Goal: Information Seeking & Learning: Find specific page/section

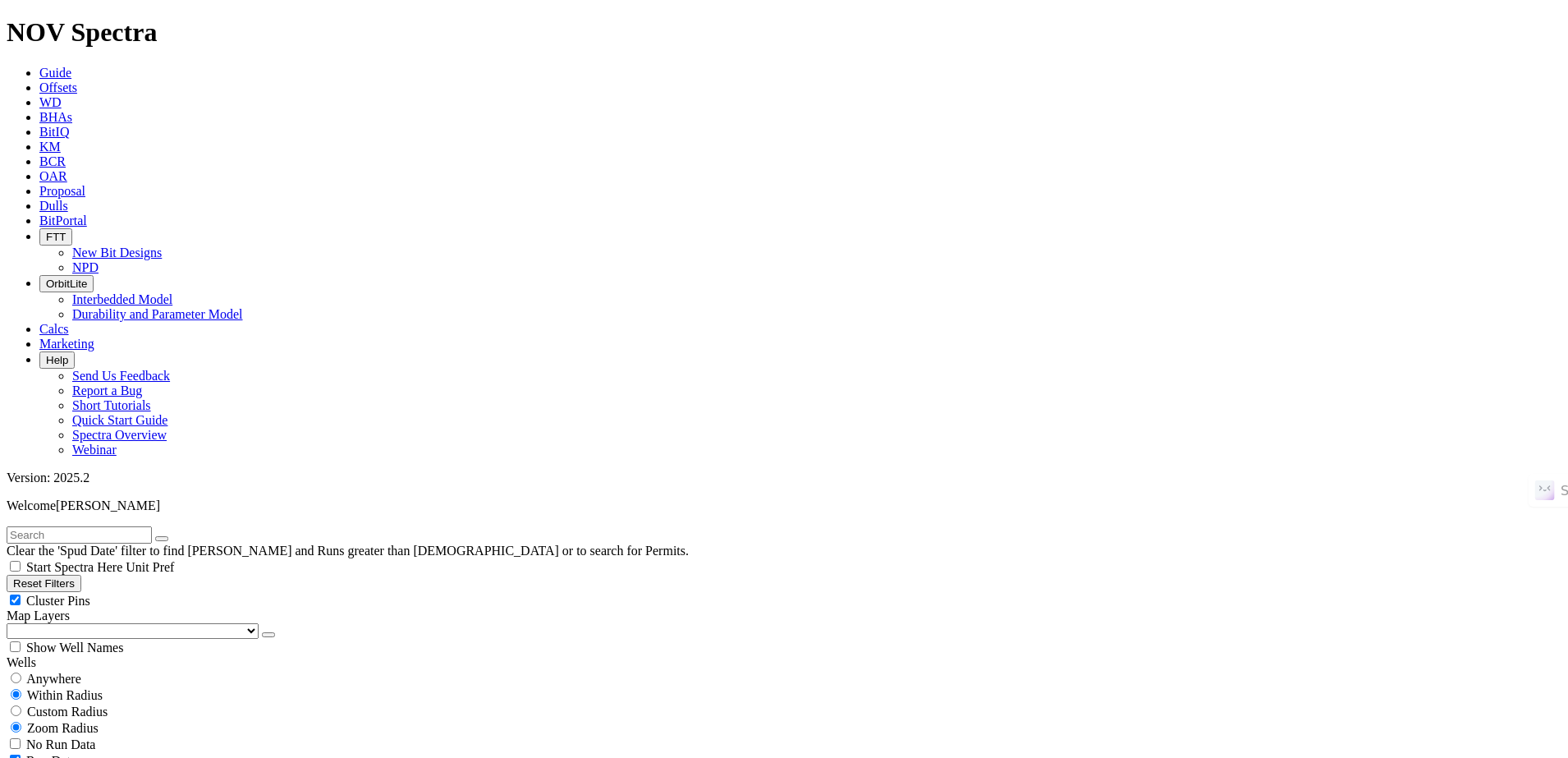
scroll to position [718, 0]
type input "[PERSON_NAME] 4-9 3H"
click at [178, 539] on icon "submit" at bounding box center [178, 539] width 0 height 0
click at [100, 670] on div "Anywhere" at bounding box center [784, 678] width 1556 height 17
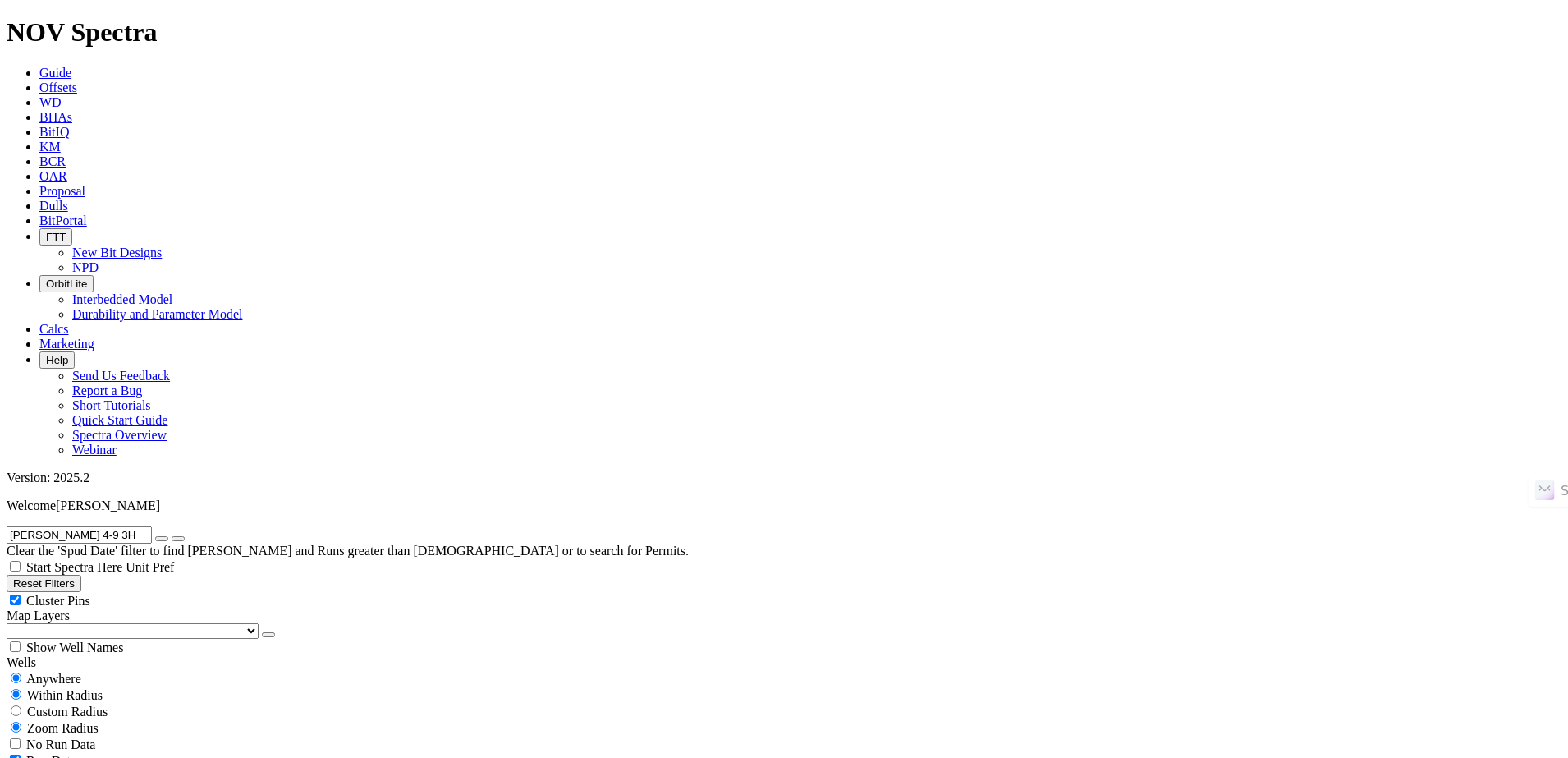
radio input "true"
radio input "false"
click at [88, 670] on div "Anywhere" at bounding box center [784, 678] width 1556 height 17
click at [178, 539] on icon "submit" at bounding box center [178, 539] width 0 height 0
click at [93, 704] on span "No Run Data" at bounding box center [61, 711] width 69 height 14
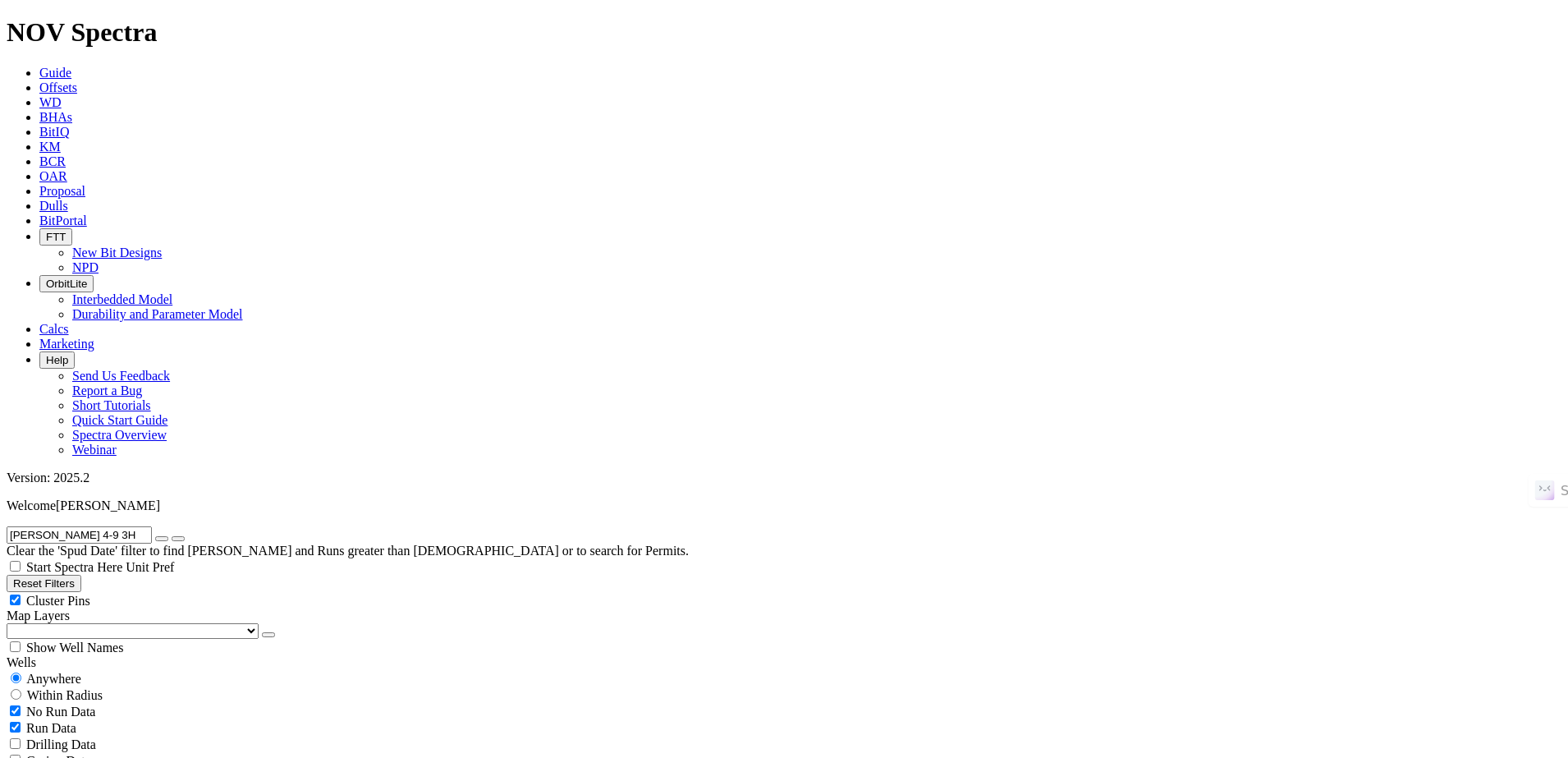
checkbox input "true"
select select
radio input "false"
radio input "true"
click at [168, 536] on button "button" at bounding box center [161, 539] width 13 height 5
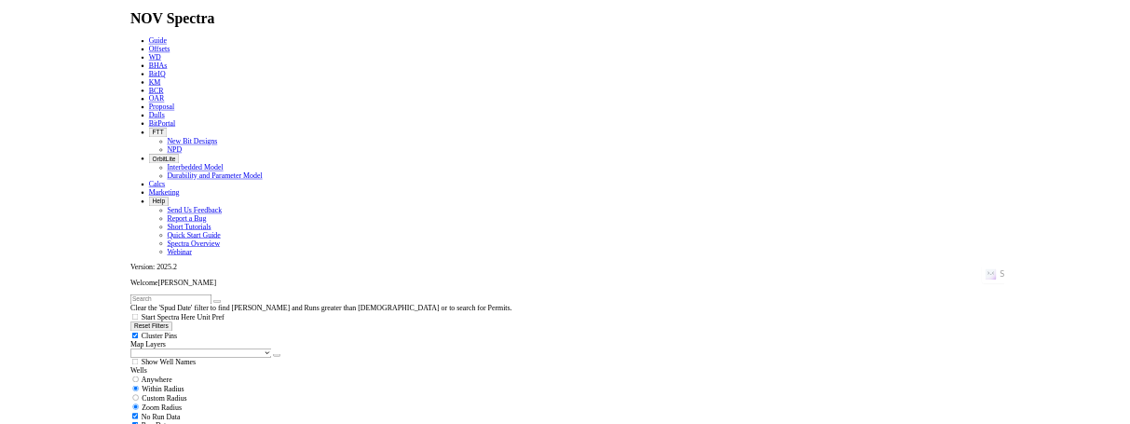
scroll to position [466, 0]
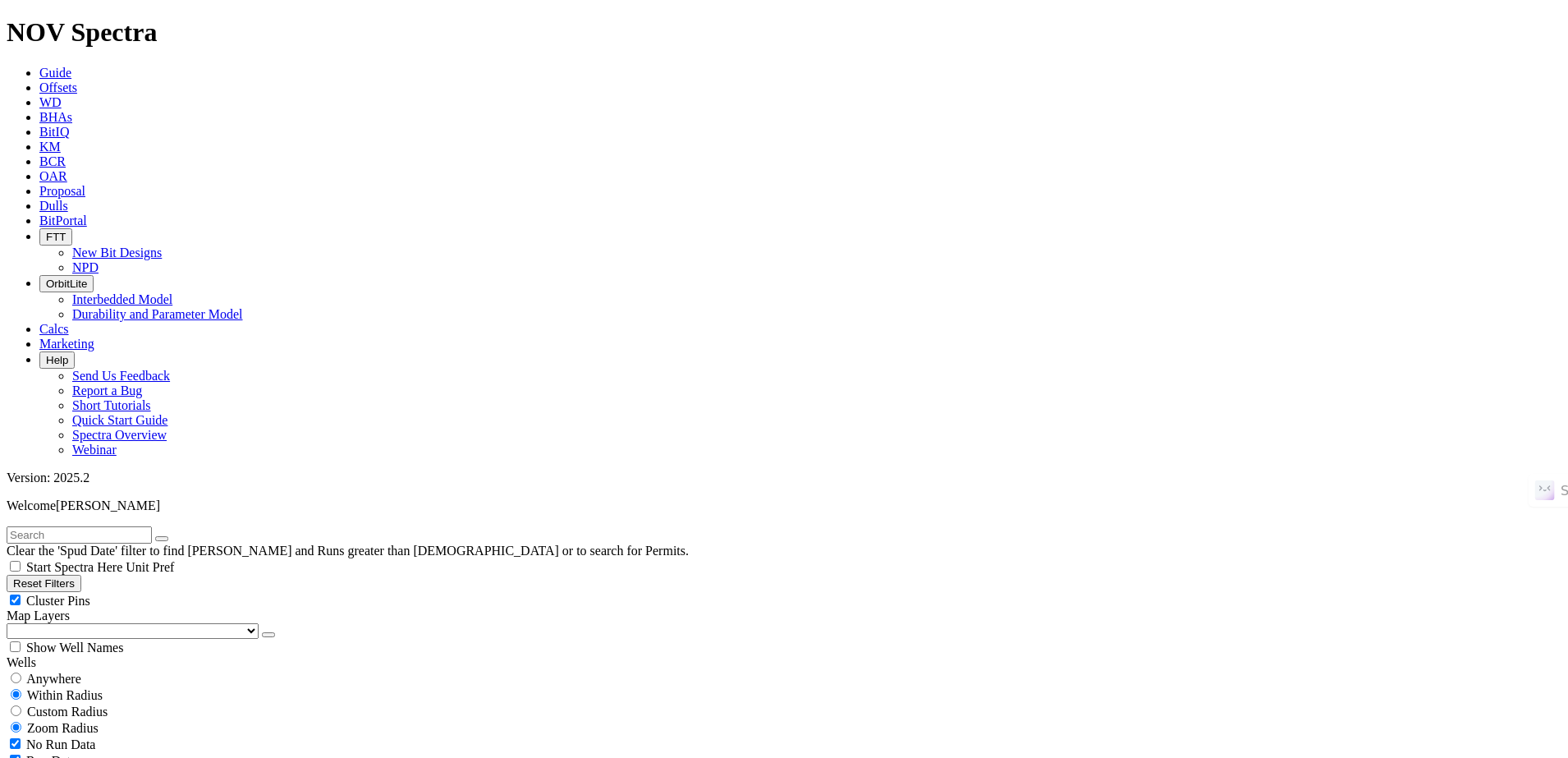
select select "6"
checkbox input "false"
select select "? number:6 ?"
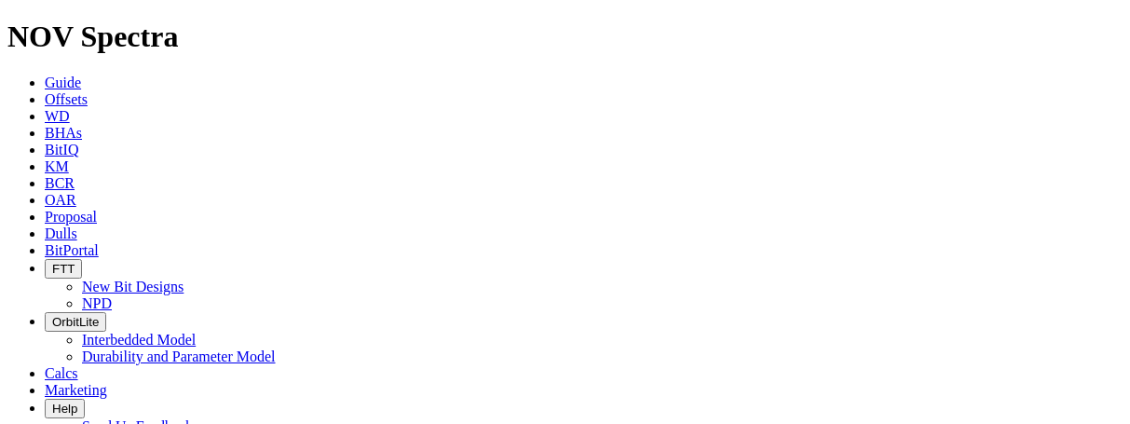
drag, startPoint x: 212, startPoint y: 64, endPoint x: 210, endPoint y: 76, distance: 12.4
paste input "RS-JUMA 156-92-1131H-4"
type input "RS-JUMA 156-92-1131H-4"
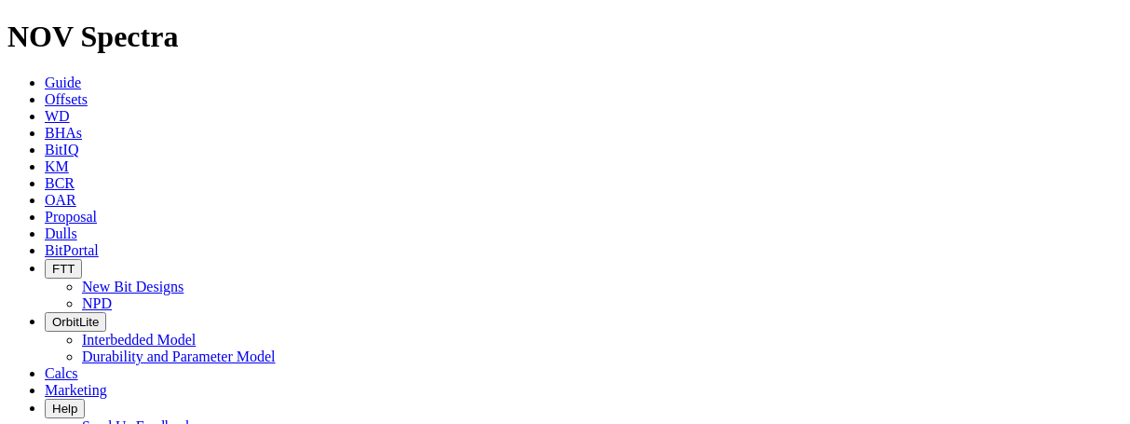
radio input "true"
radio input "false"
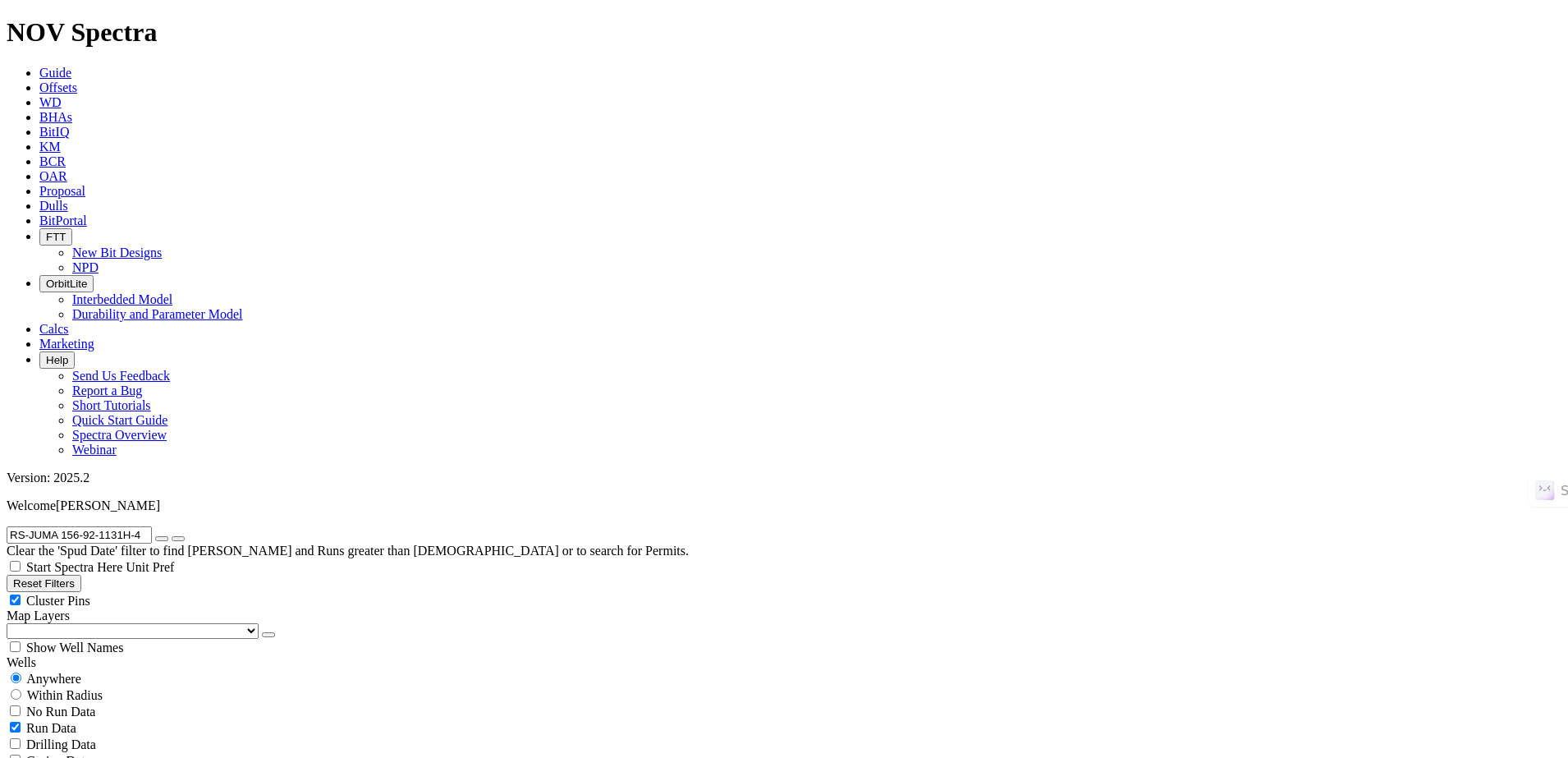
radio input "false"
radio input "true"
click at [96, 736] on div "No Run Data" at bounding box center [784, 744] width 1556 height 17
checkbox input "true"
select select
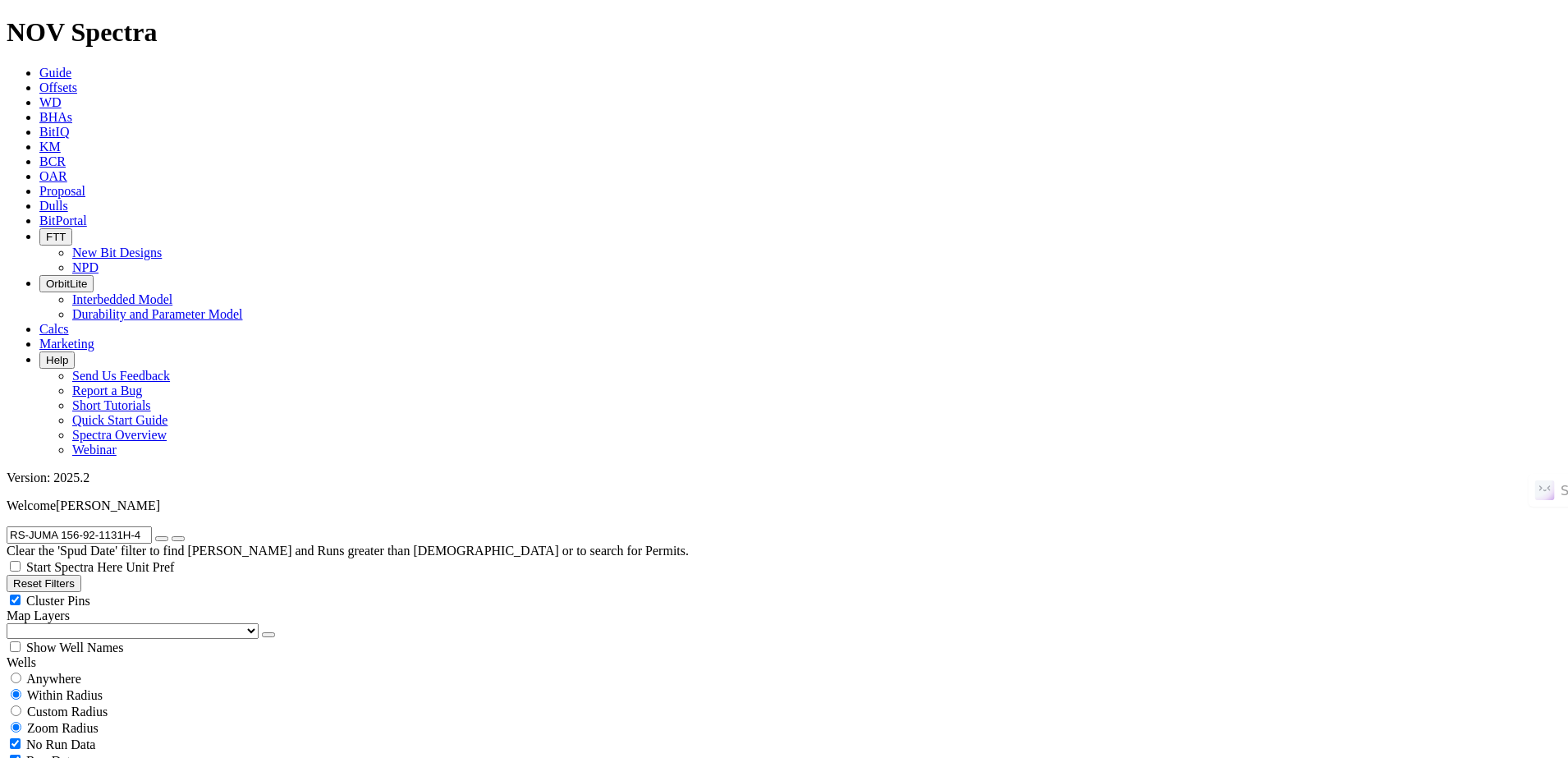
click at [81, 672] on span "Anywhere" at bounding box center [54, 679] width 55 height 14
radio input "true"
radio input "false"
click at [168, 536] on button "button" at bounding box center [161, 539] width 13 height 5
radio input "false"
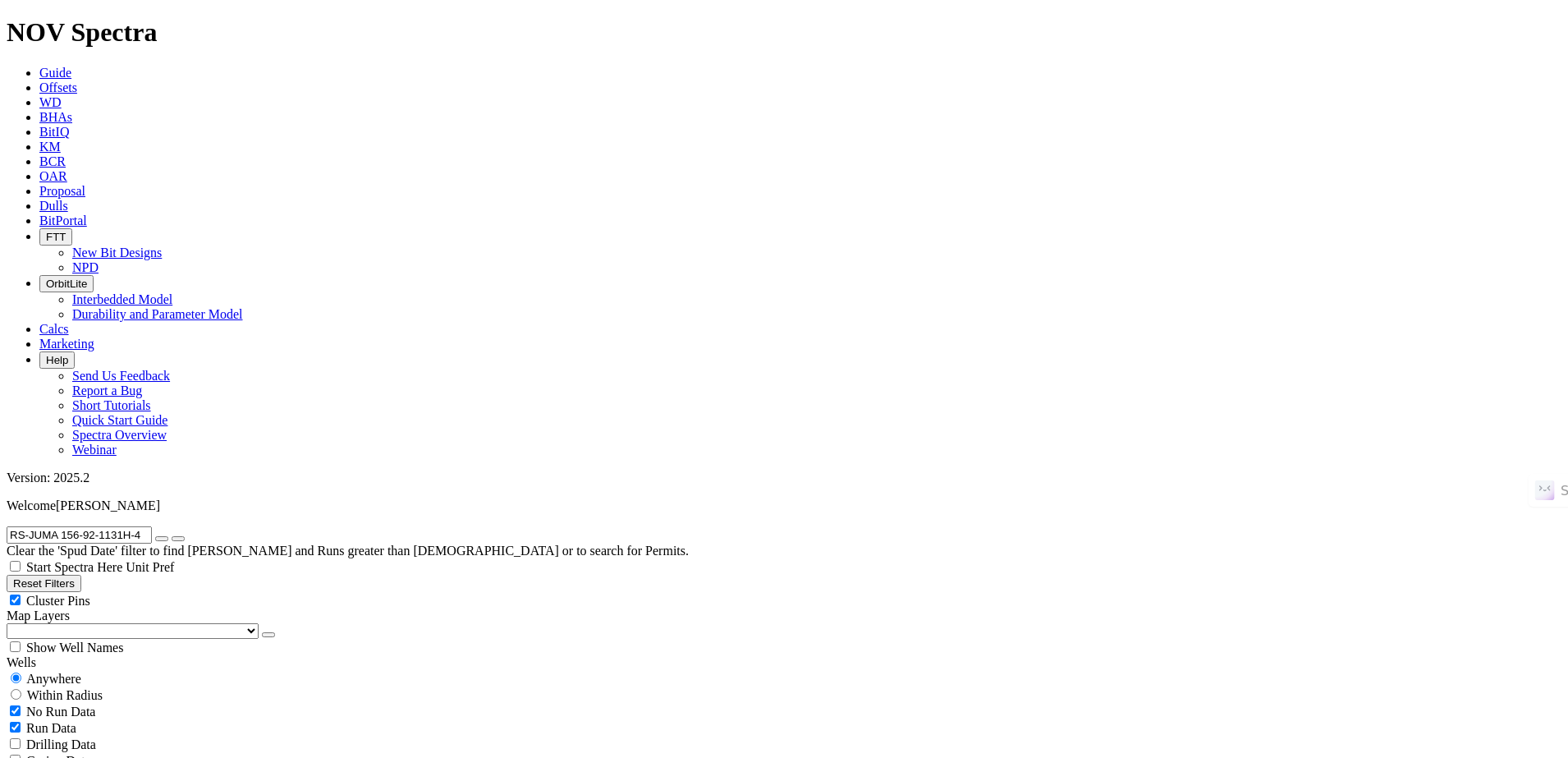
radio input "true"
select select "6"
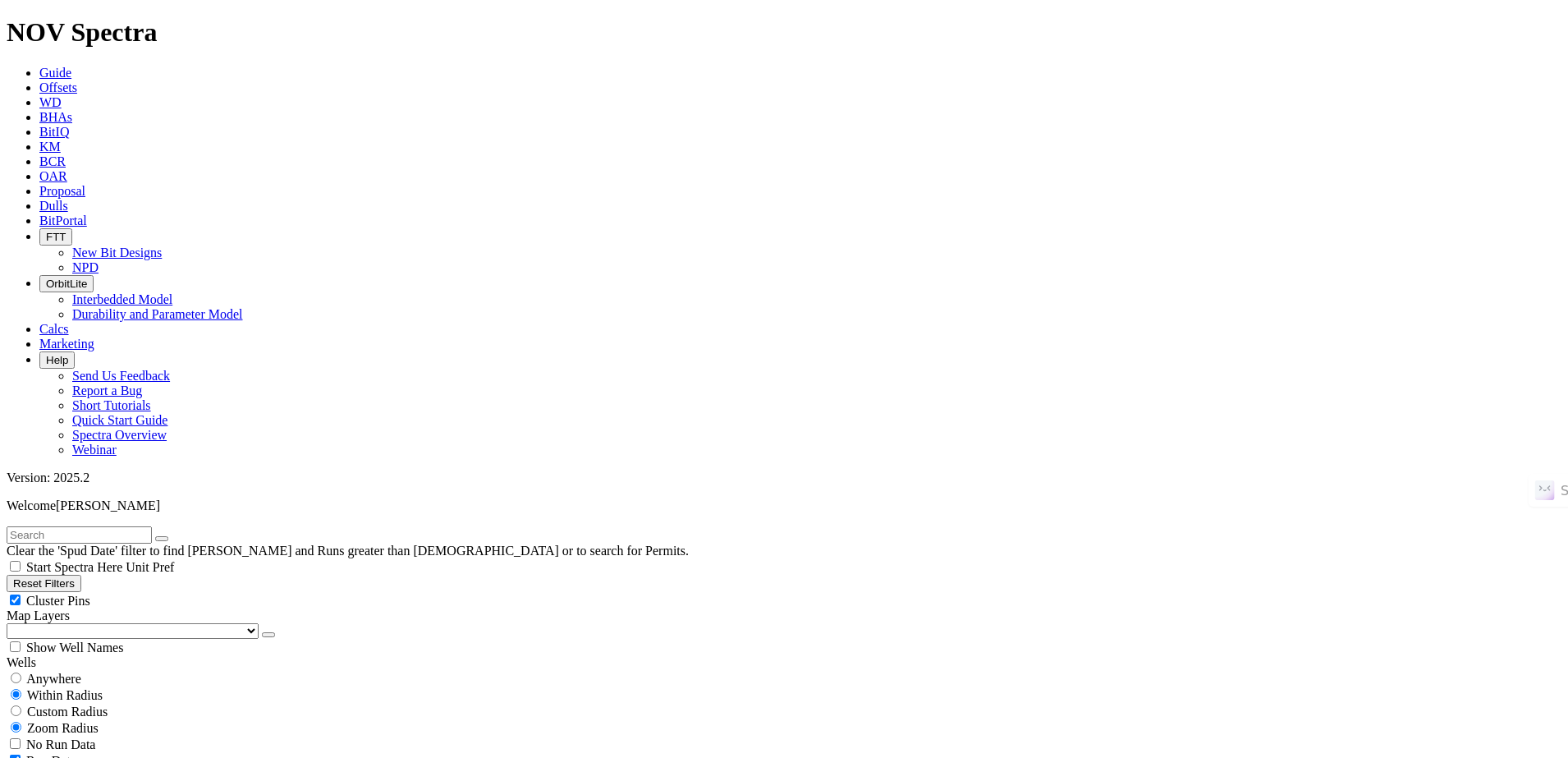
checkbox input "false"
click at [151, 526] on input "text" at bounding box center [78, 535] width 145 height 18
paste input "[PERSON_NAME] 31-33 3H"
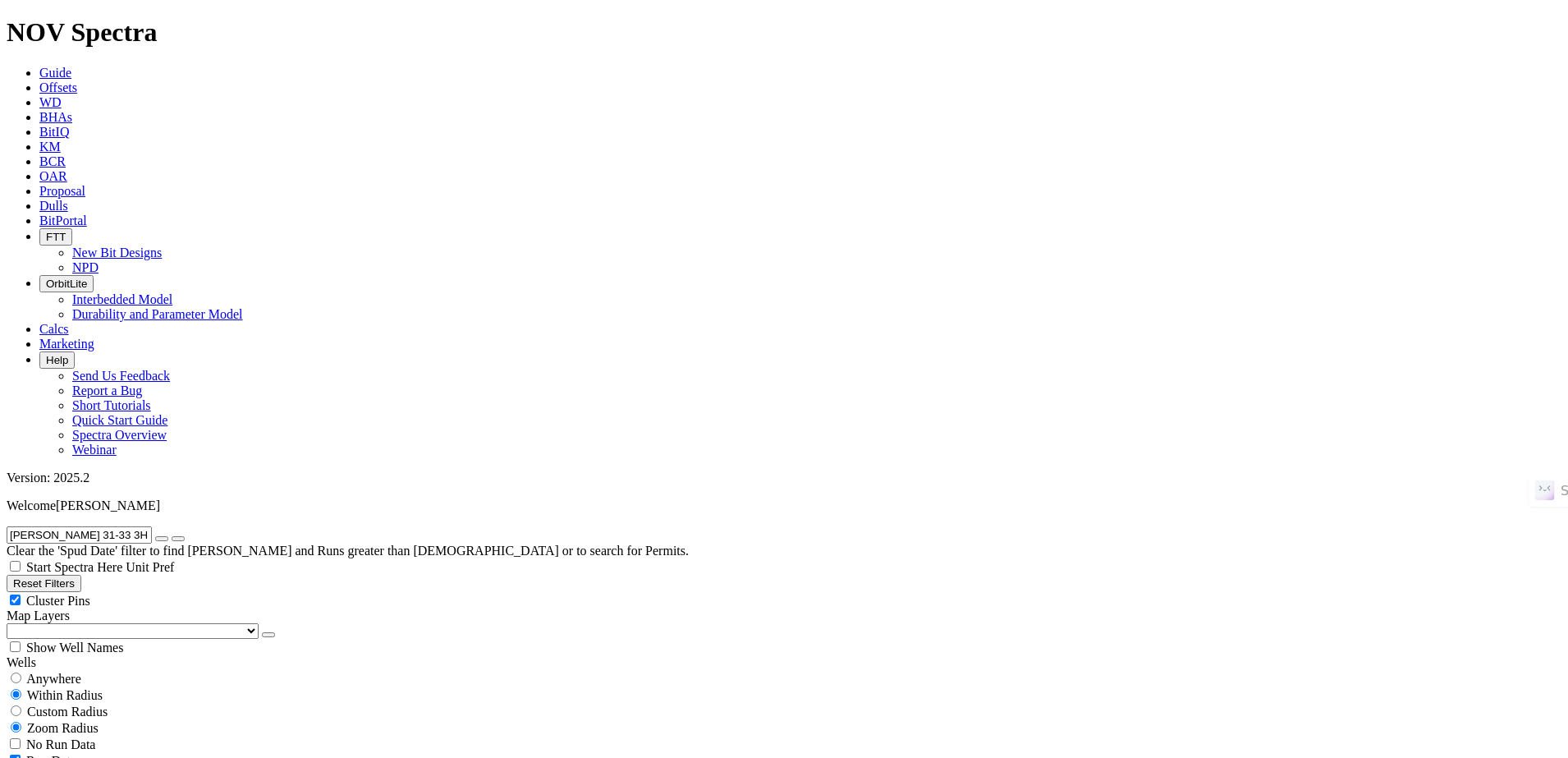
type input "[PERSON_NAME] 31-33 3H"
click at [172, 536] on button "submit" at bounding box center [178, 539] width 13 height 5
click at [69, 672] on span "Anywhere" at bounding box center [54, 679] width 55 height 14
radio input "true"
radio input "false"
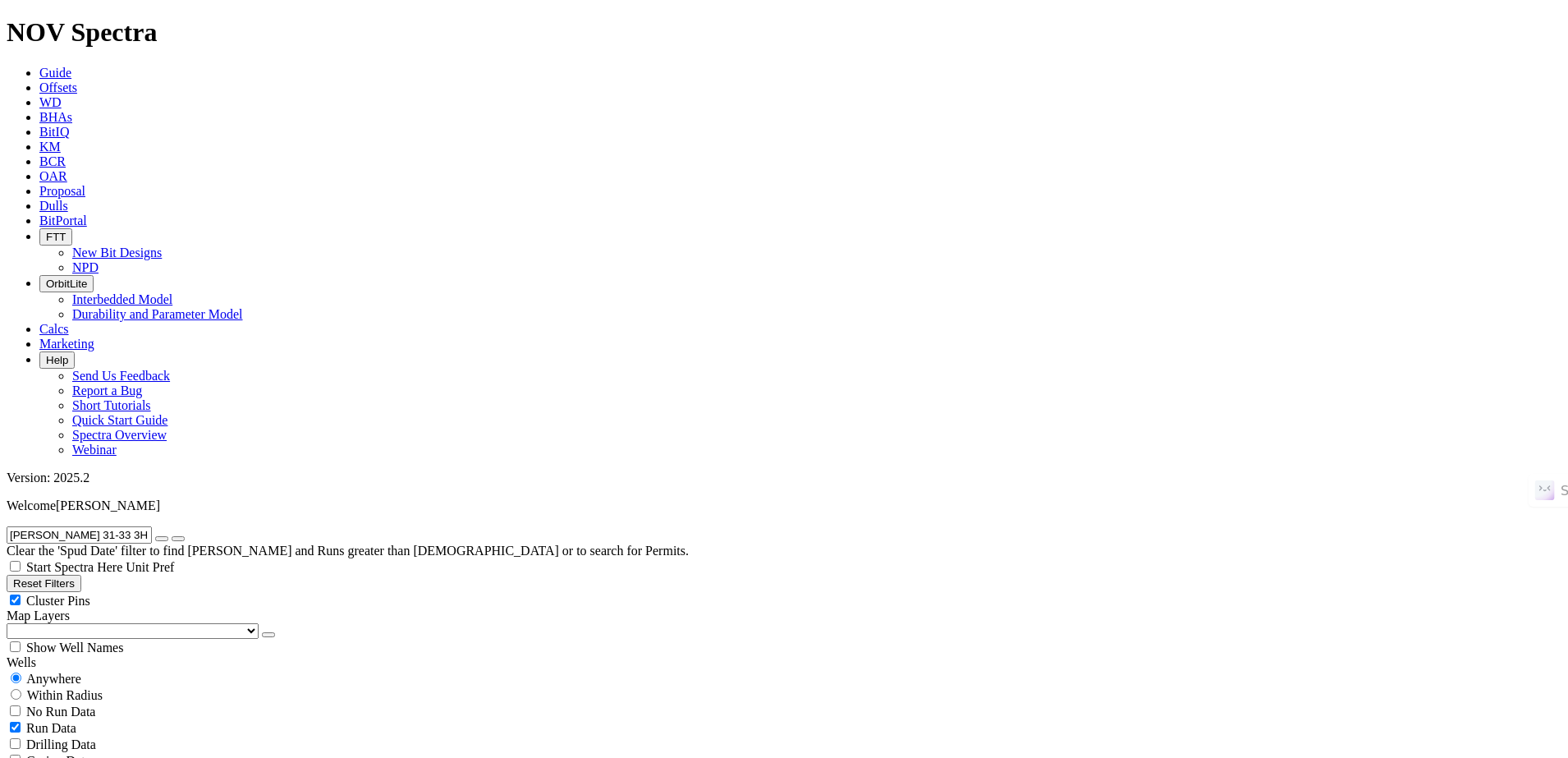
radio input "false"
radio input "true"
click at [81, 672] on span "Anywhere" at bounding box center [54, 679] width 55 height 14
radio input "true"
radio input "false"
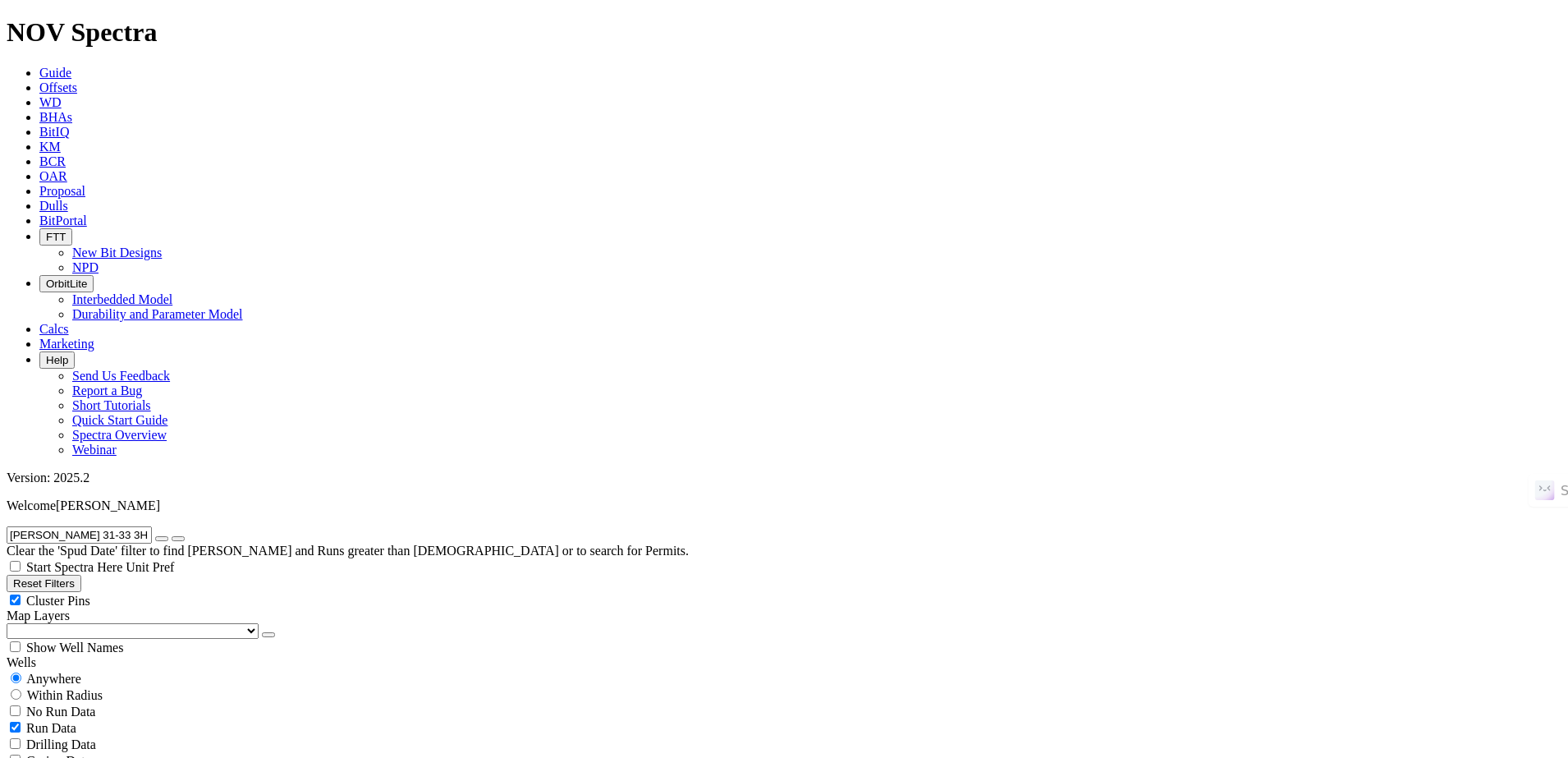
radio input "false"
radio input "true"
click at [168, 536] on button "button" at bounding box center [161, 539] width 13 height 5
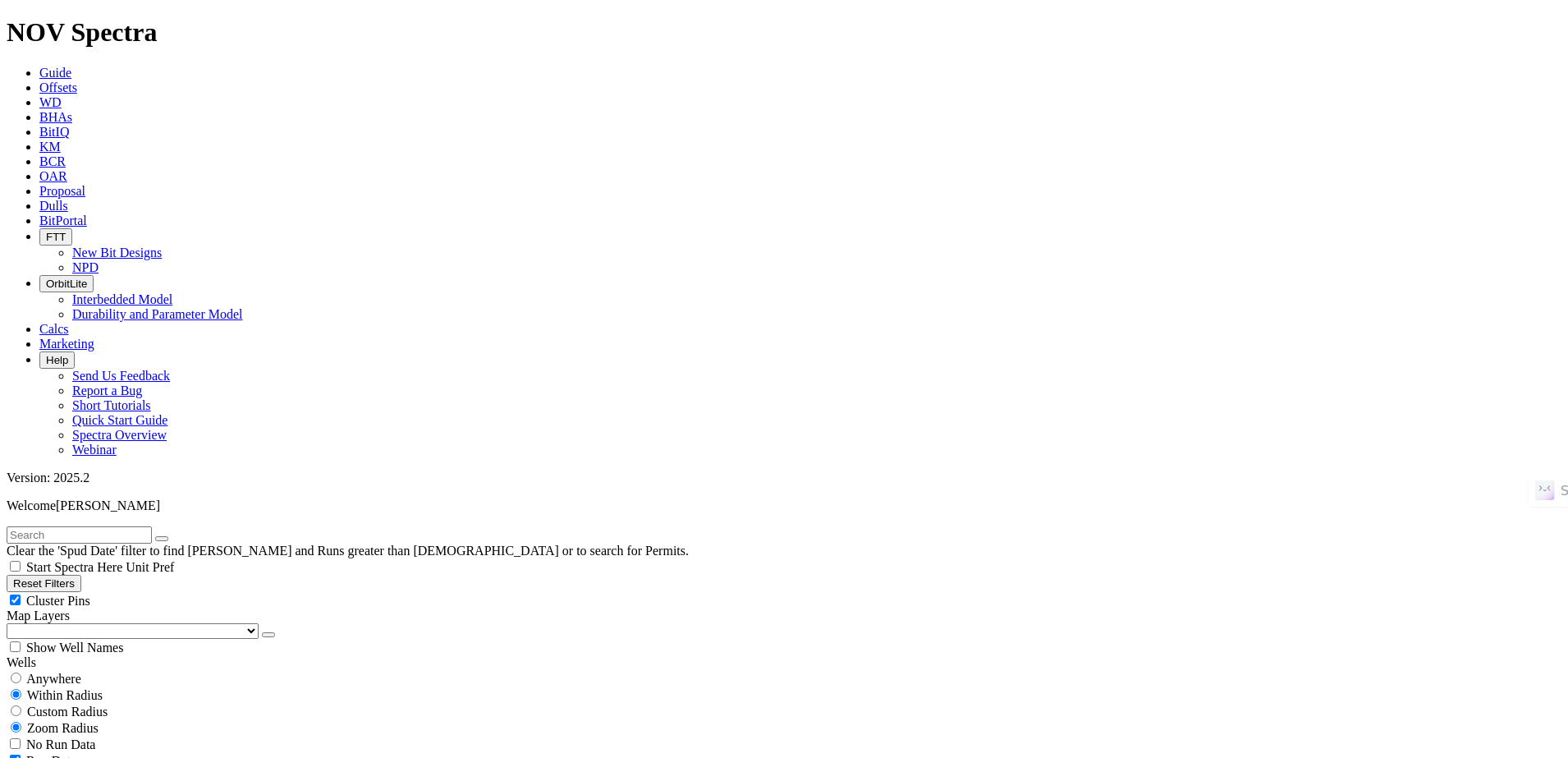
click at [81, 575] on button "Reset Filters" at bounding box center [43, 583] width 75 height 18
checkbox input "true"
type input "[DATE]"
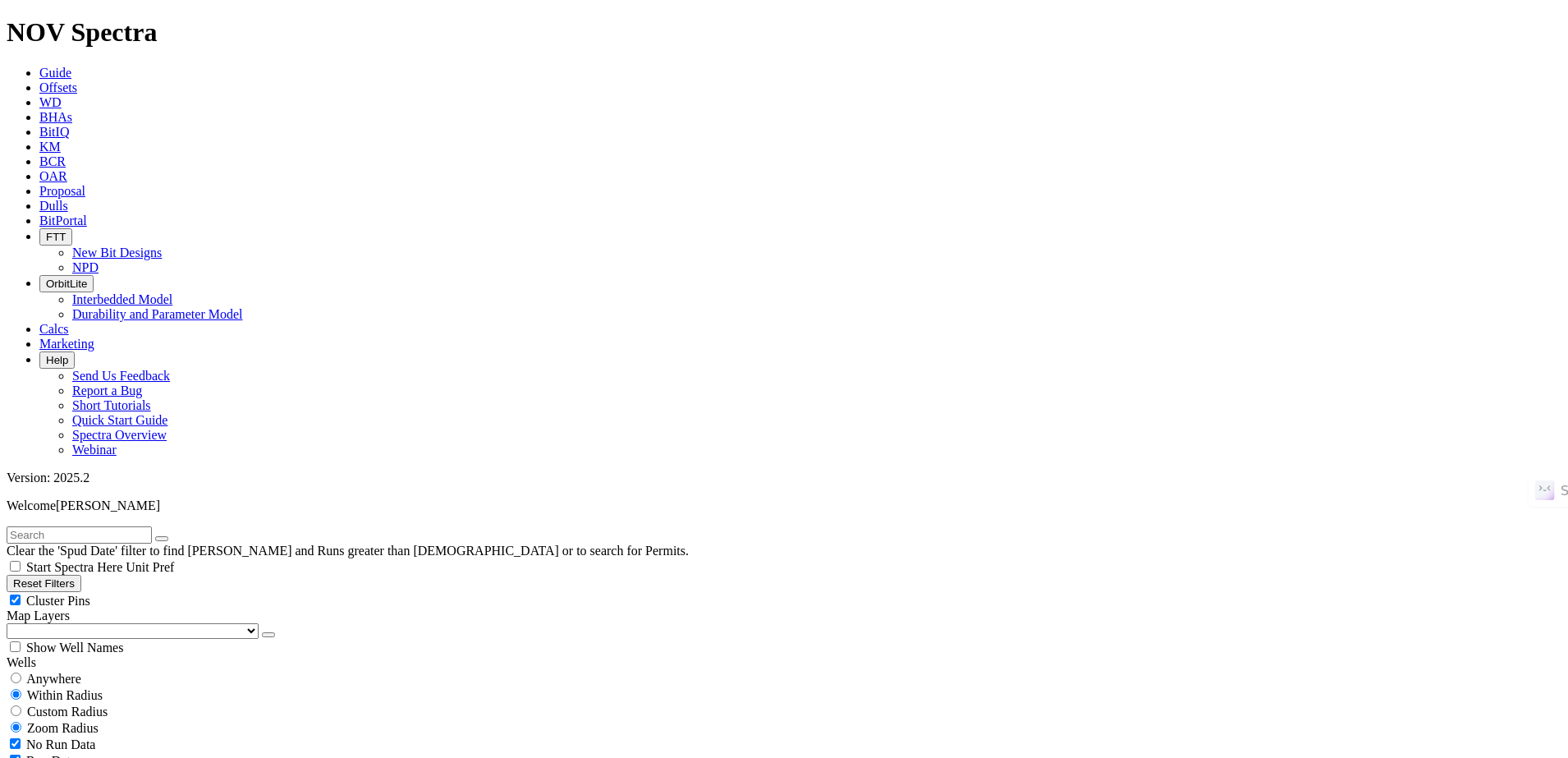
select select
click at [72, 670] on div "Anywhere" at bounding box center [784, 678] width 1556 height 17
radio input "true"
radio input "false"
click at [145, 526] on input "text" at bounding box center [78, 535] width 145 height 18
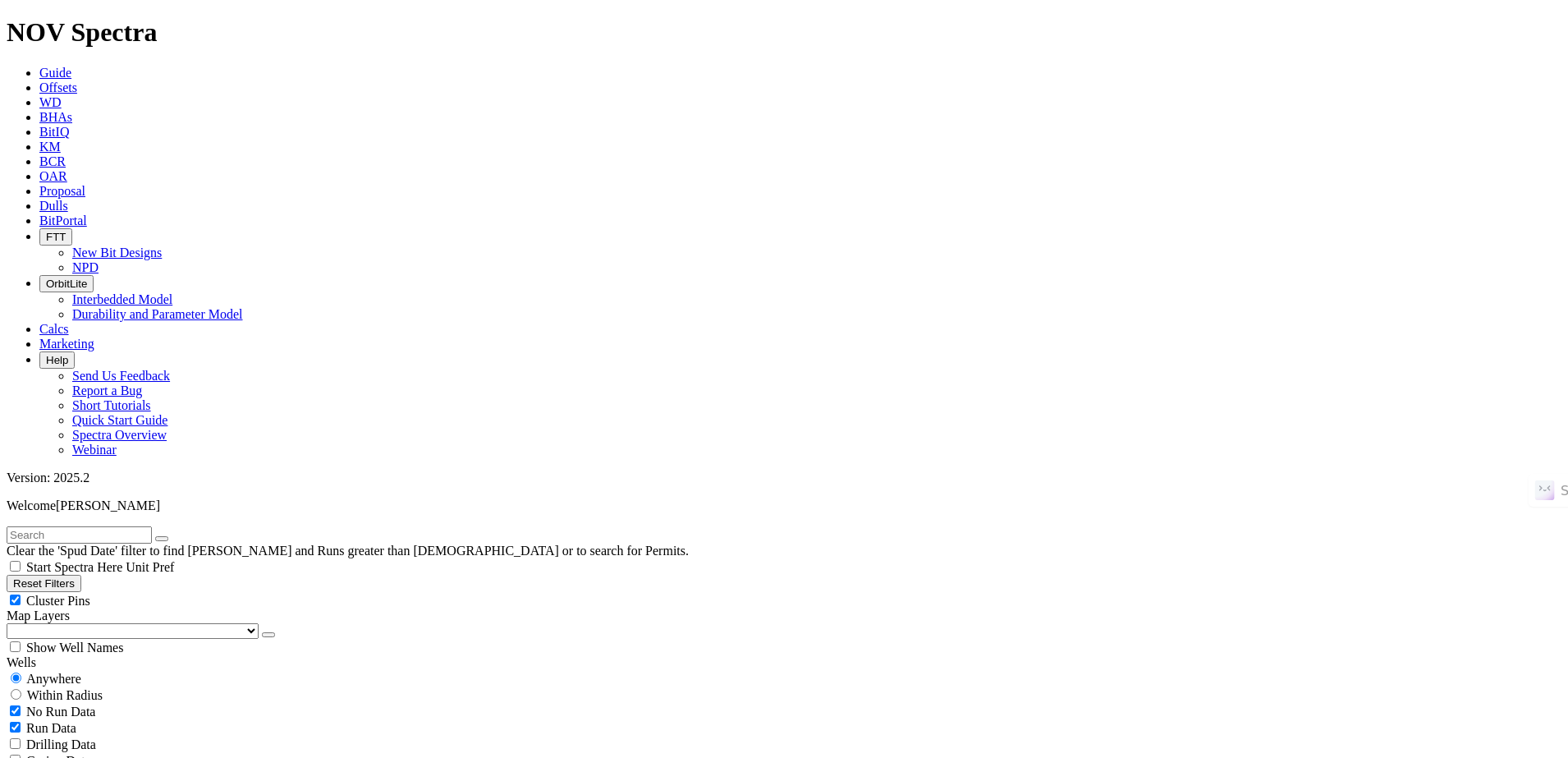
paste input "[PERSON_NAME] 20-17-8 3H"
type input "[PERSON_NAME] 20-17-8 3H"
click at [172, 536] on button "submit" at bounding box center [178, 539] width 13 height 5
click at [185, 536] on button "submit" at bounding box center [178, 539] width 13 height 5
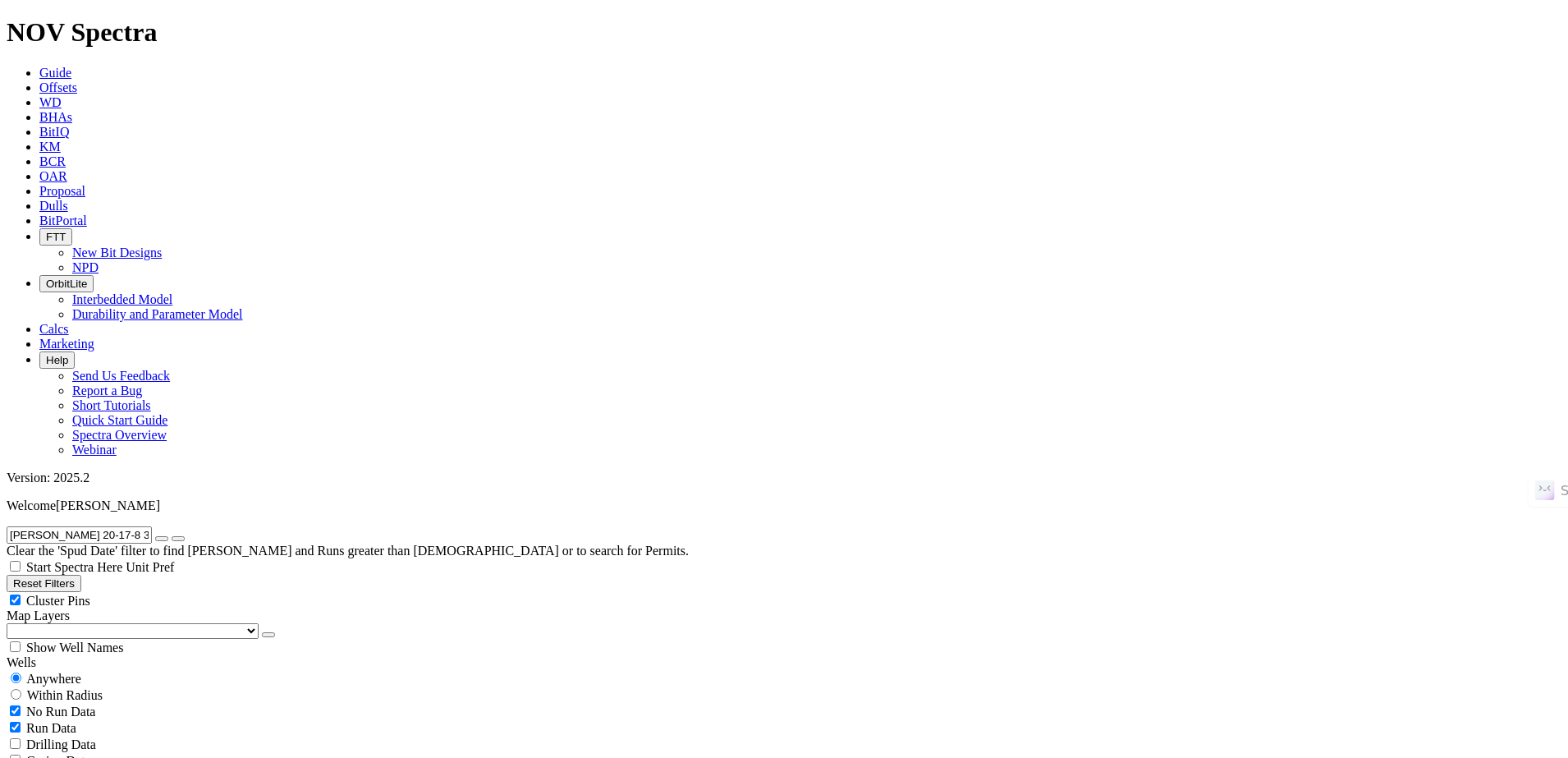
radio input "false"
radio input "true"
click at [104, 670] on div "Anywhere" at bounding box center [784, 678] width 1556 height 17
radio input "true"
radio input "false"
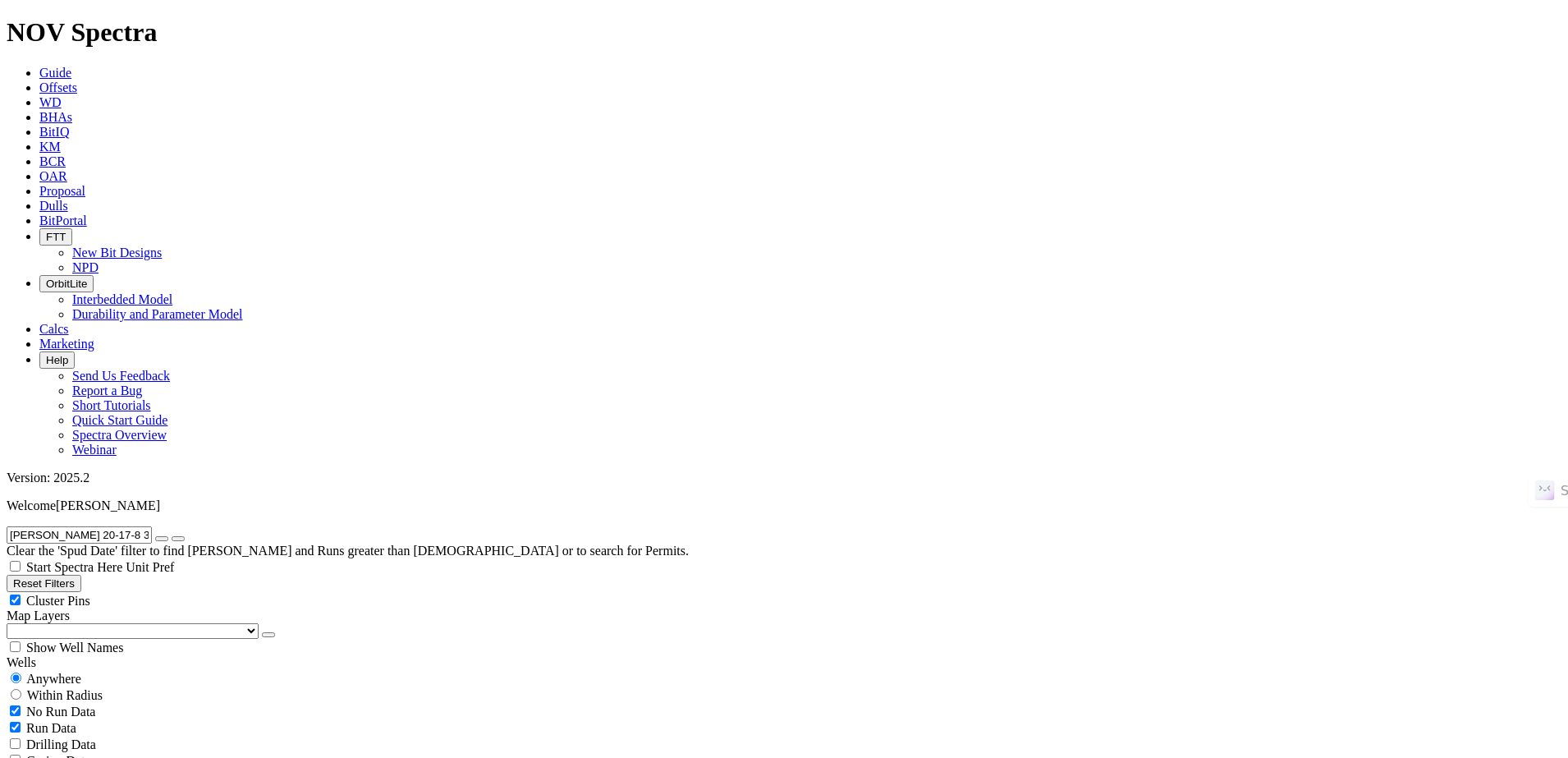
radio input "false"
radio input "true"
click at [168, 536] on button "button" at bounding box center [161, 539] width 13 height 5
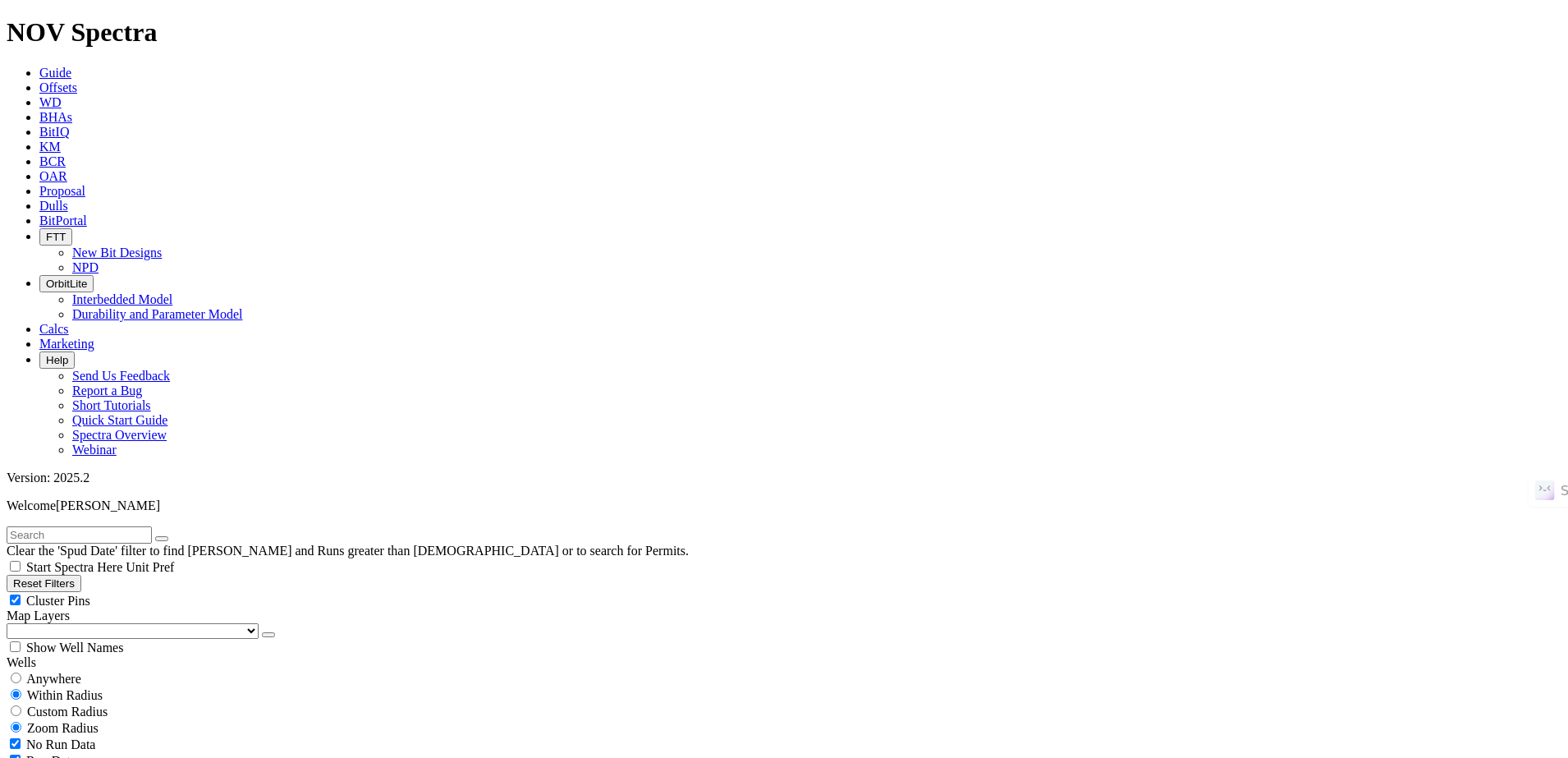
select select "6"
checkbox input "false"
select select "? number:6 ?"
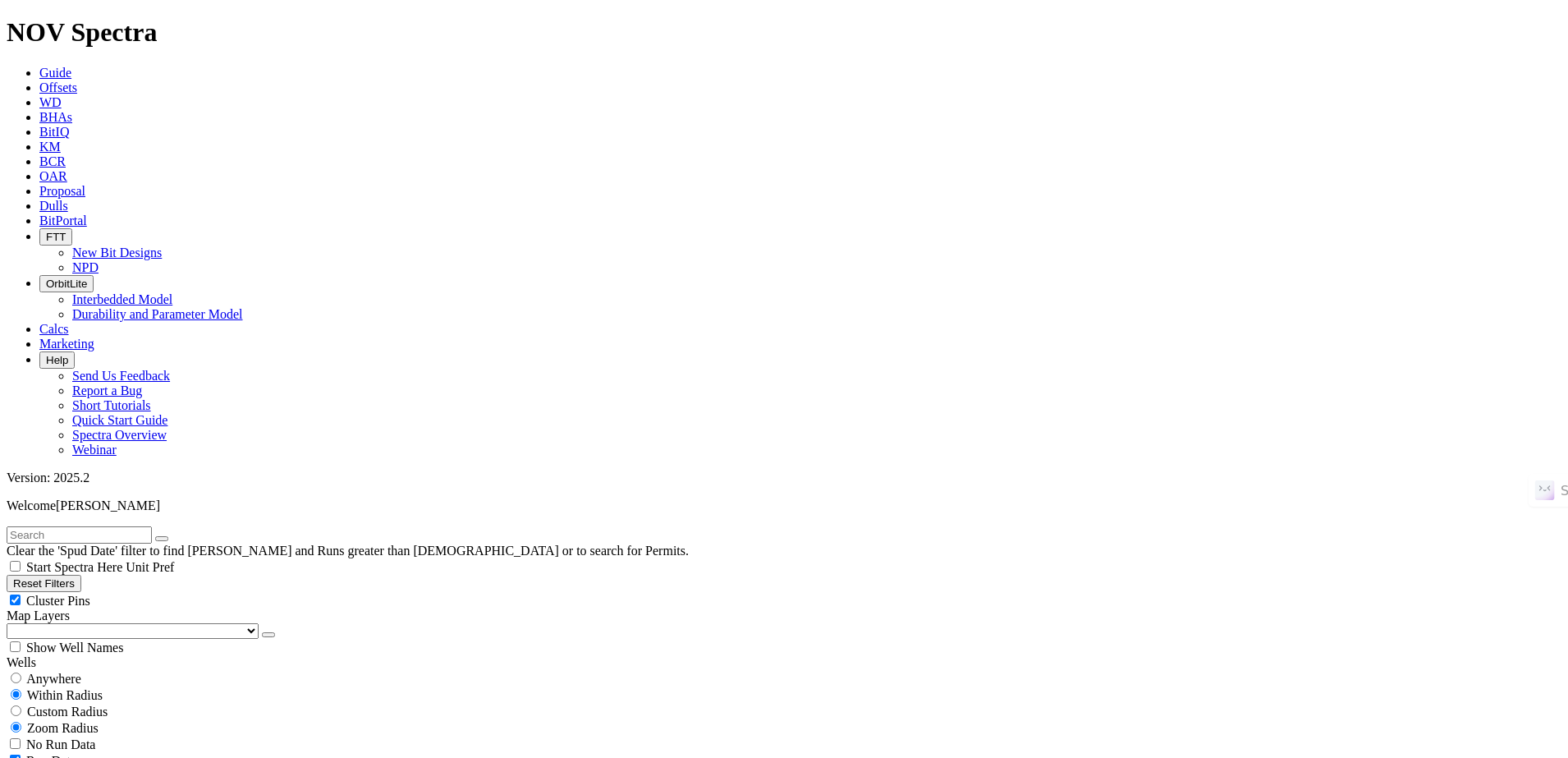
click at [58, 526] on input "text" at bounding box center [78, 535] width 145 height 18
paste input "MARIDOE 5502 11-17 3B"
type input "MARIDOE 5502 11-17 3B"
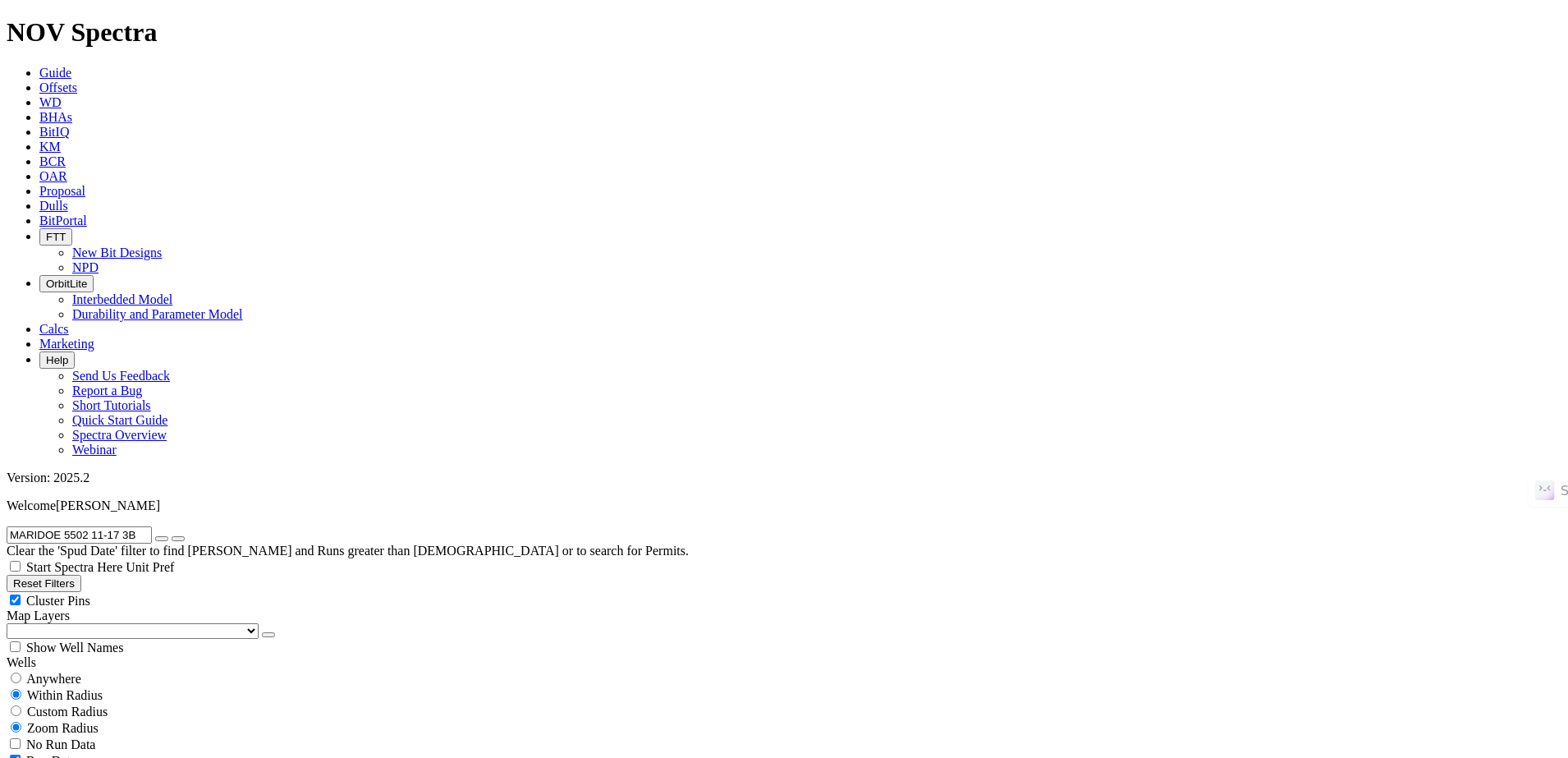
click at [107, 670] on div "Anywhere" at bounding box center [784, 678] width 1556 height 17
radio input "true"
radio input "false"
click at [162, 539] on icon "button" at bounding box center [162, 539] width 0 height 0
radio input "false"
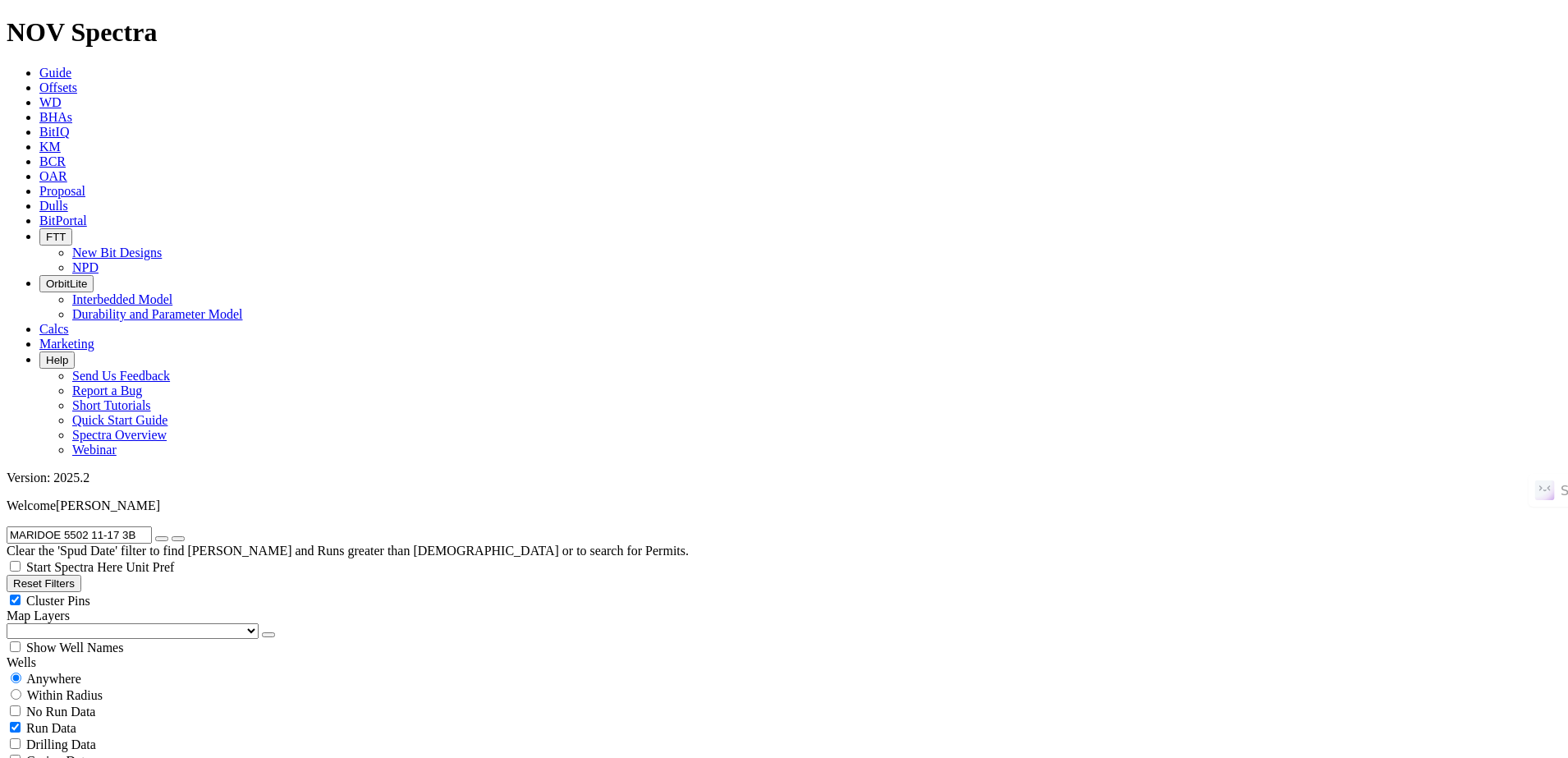
radio input "true"
